Goal: Information Seeking & Learning: Learn about a topic

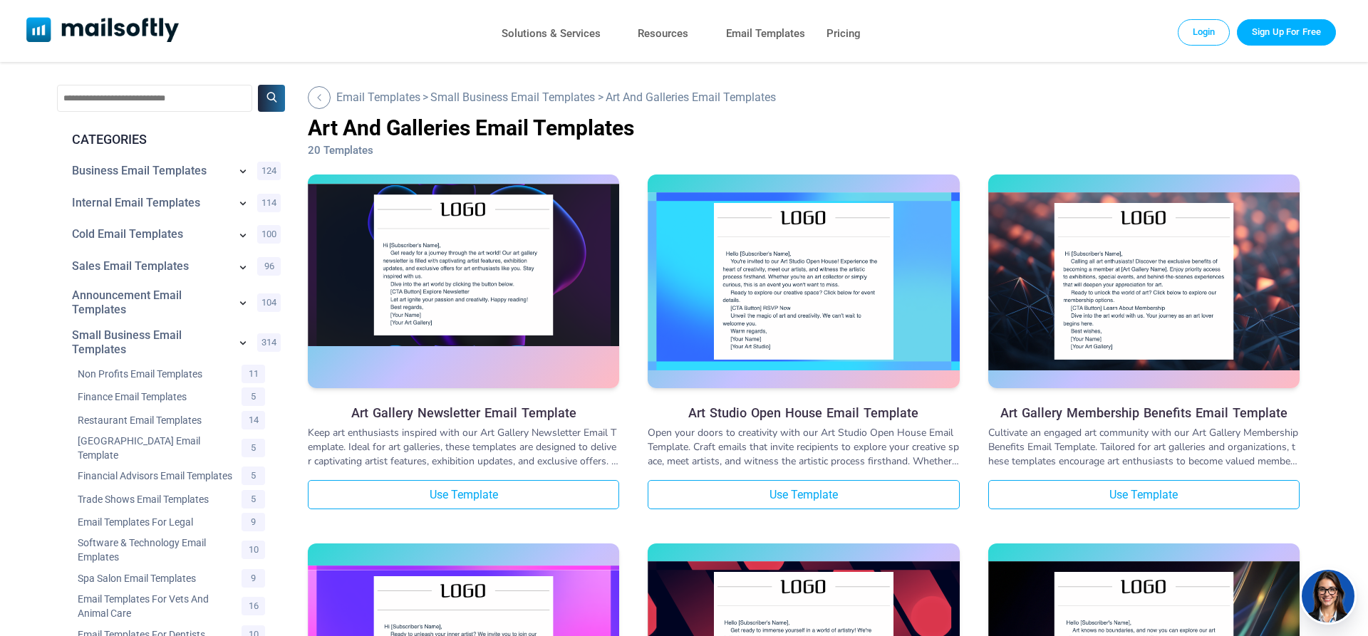
click at [454, 303] on img at bounding box center [463, 265] width 311 height 162
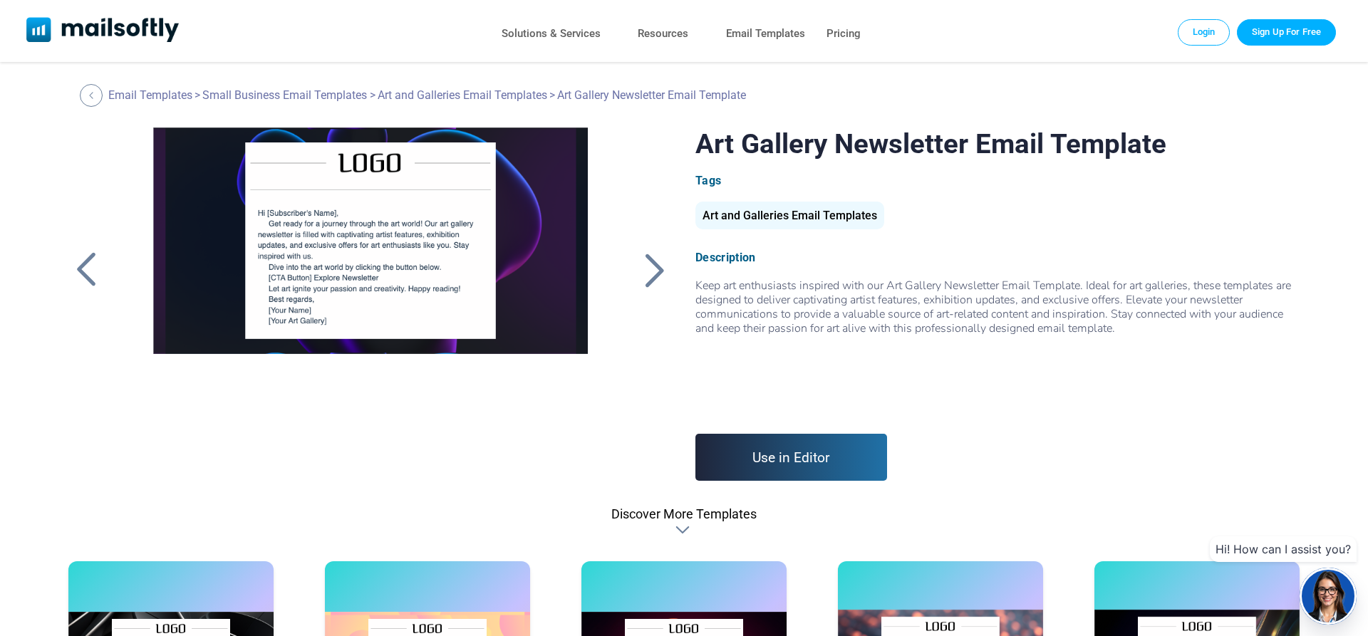
click at [434, 269] on div at bounding box center [370, 306] width 483 height 356
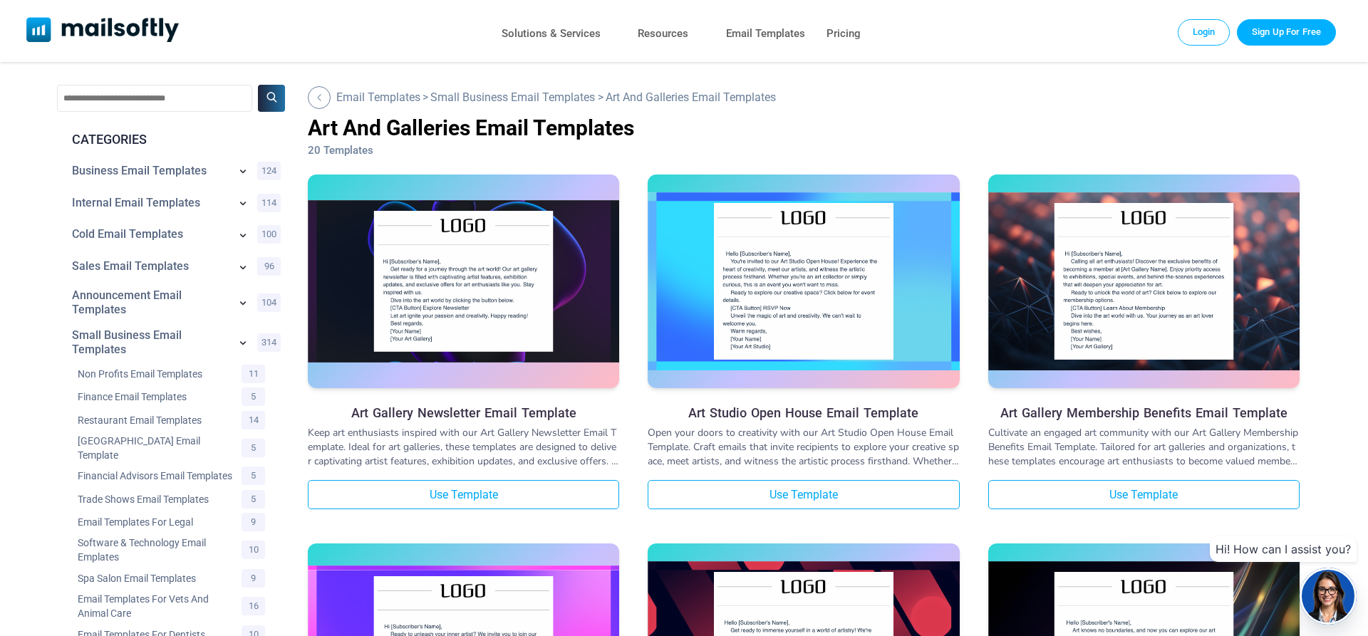
click at [88, 101] on input "text" at bounding box center [154, 98] width 195 height 27
type input "******"
click at [258, 85] on button at bounding box center [271, 98] width 27 height 27
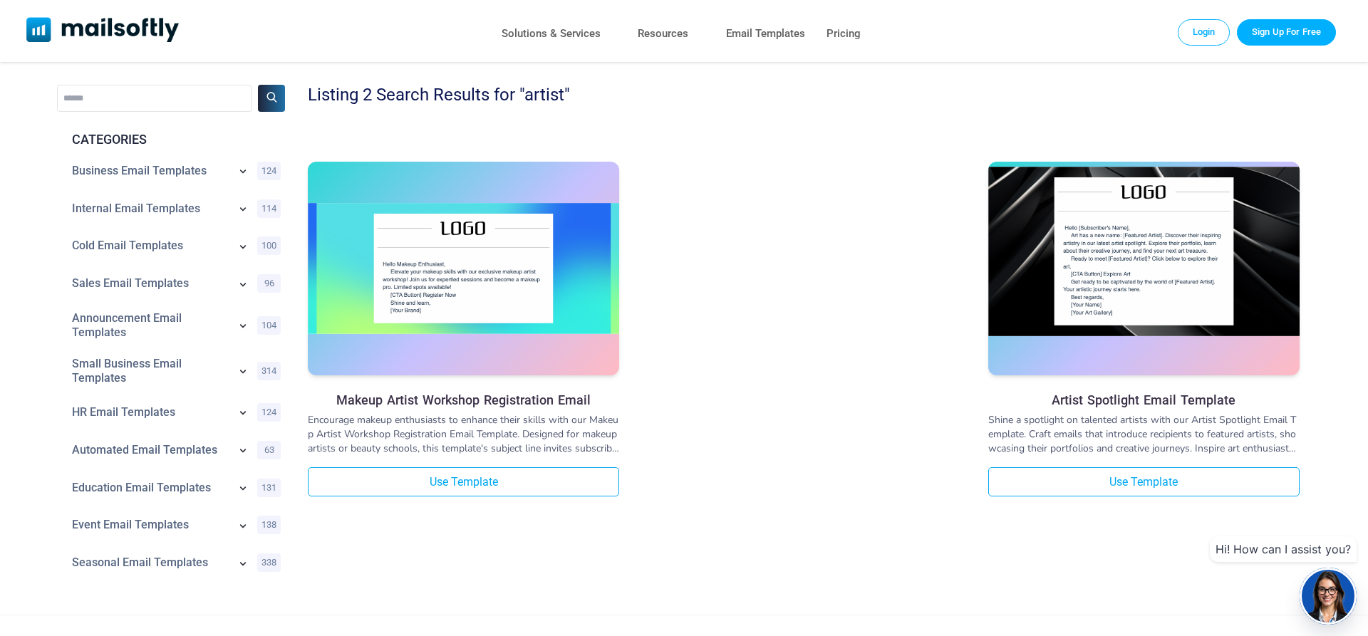
click at [1181, 299] on img at bounding box center [1143, 252] width 311 height 170
